Goal: Check status: Check status

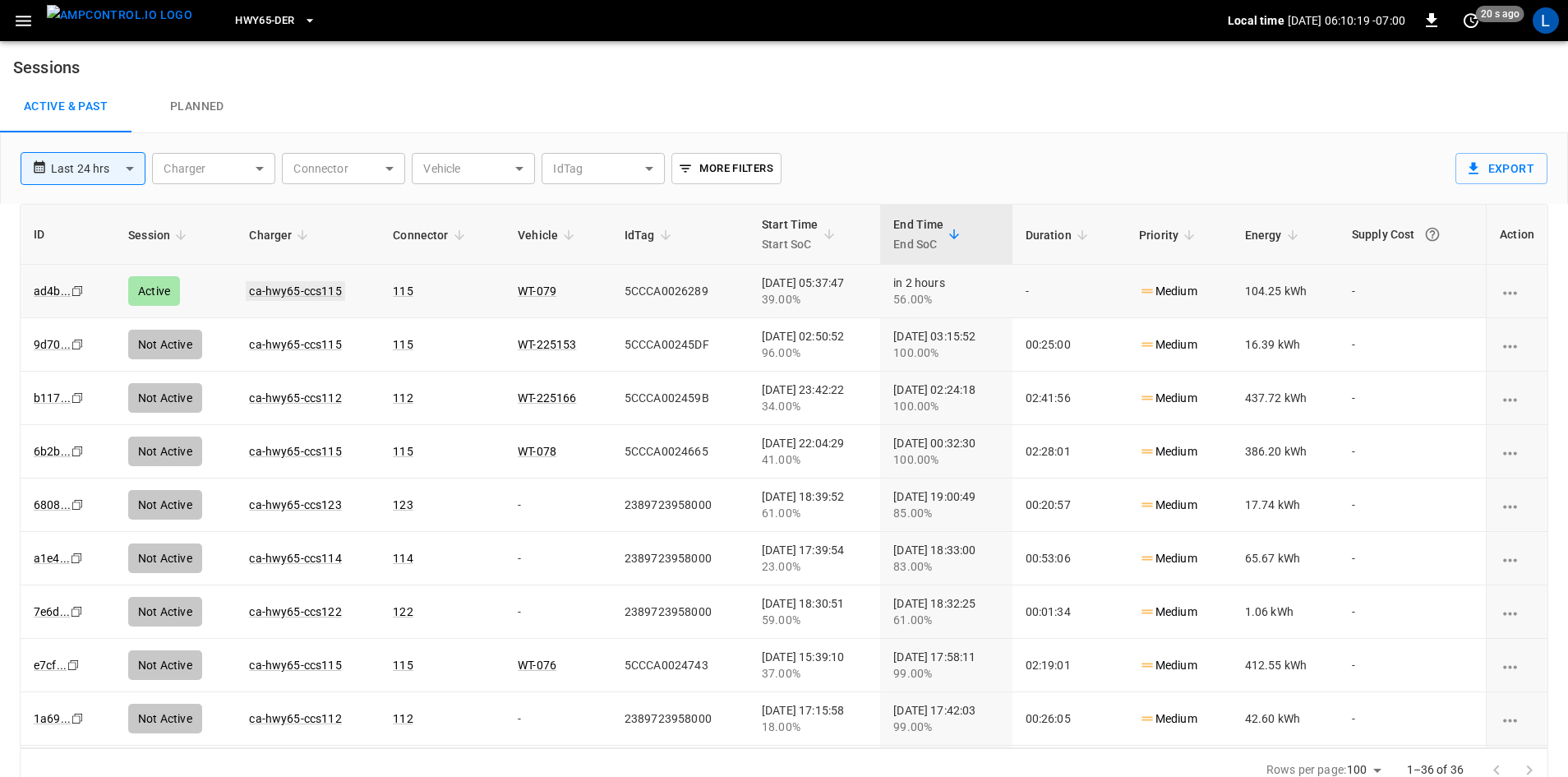
click at [286, 291] on link "ca-hwy65-ccs115" at bounding box center [295, 291] width 99 height 20
click at [299, 291] on link "ca-hwy65-ccs115" at bounding box center [295, 291] width 92 height 13
click at [314, 285] on link "ca-hwy65-ccs115" at bounding box center [295, 291] width 99 height 20
click at [328, 286] on link "ca-hwy65-ccs115" at bounding box center [295, 291] width 99 height 20
click at [272, 292] on link "ca-hwy65-ccs115" at bounding box center [295, 291] width 99 height 20
